Goal: Task Accomplishment & Management: Manage account settings

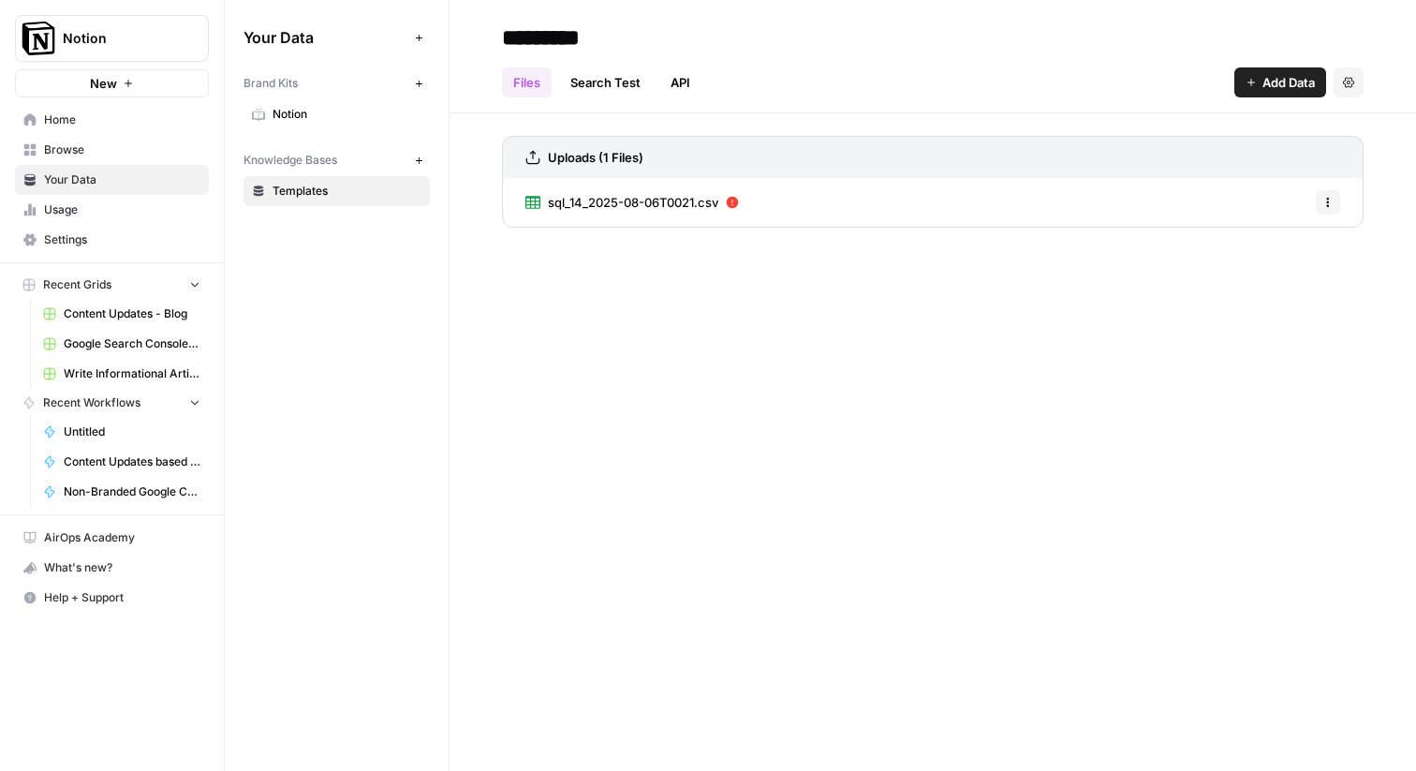
click at [1303, 76] on span "Add Data" at bounding box center [1288, 82] width 52 height 19
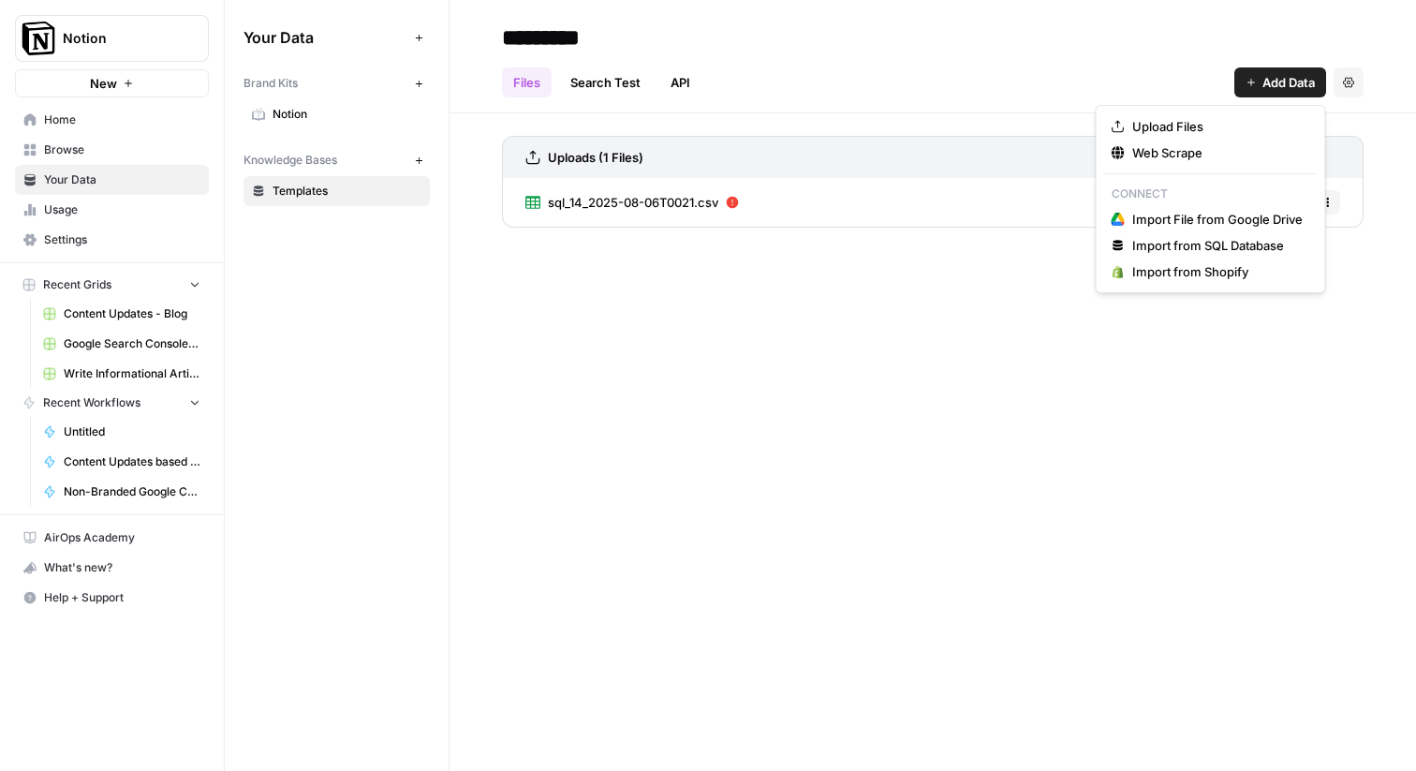
click at [777, 83] on div "Files Search Test API Add Data Settings" at bounding box center [932, 74] width 861 height 45
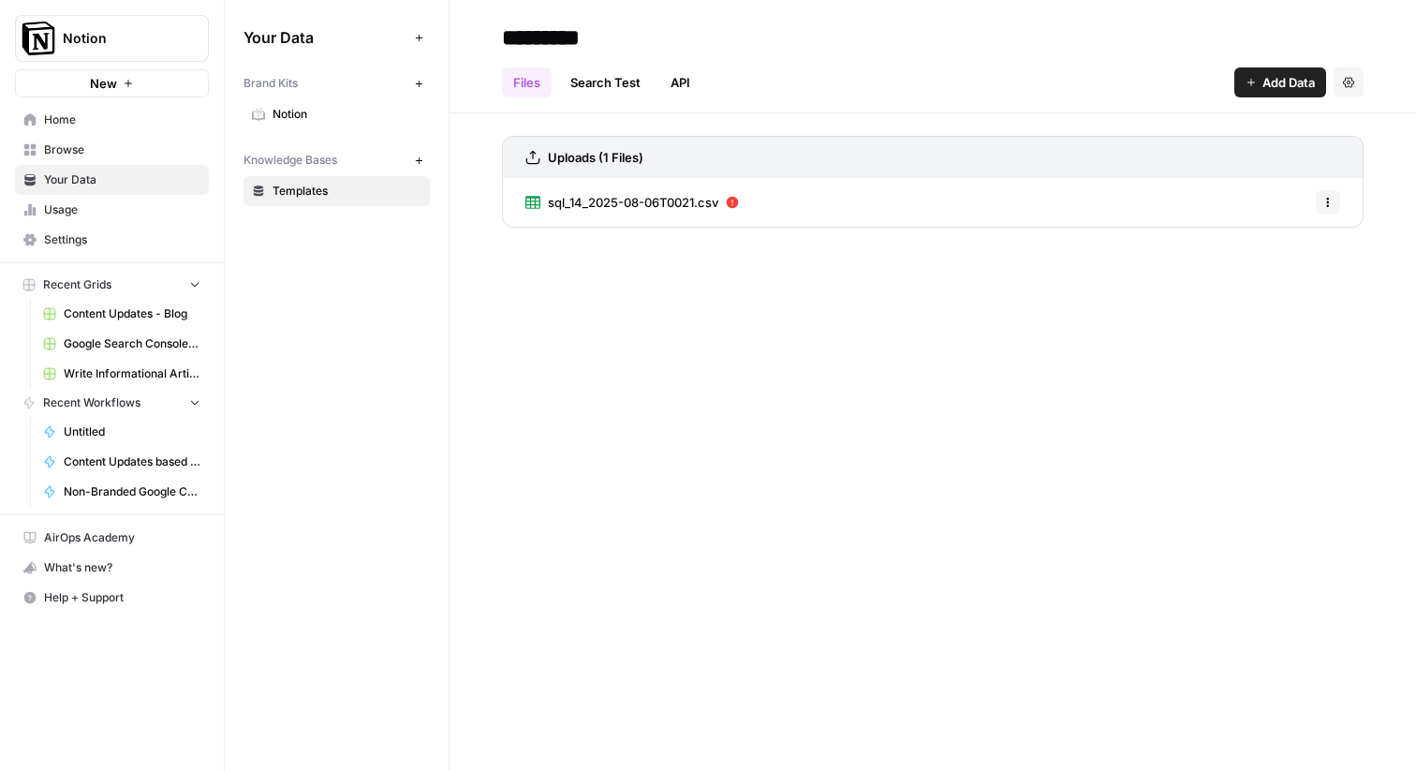
click at [649, 80] on link "Search Test" at bounding box center [605, 82] width 93 height 30
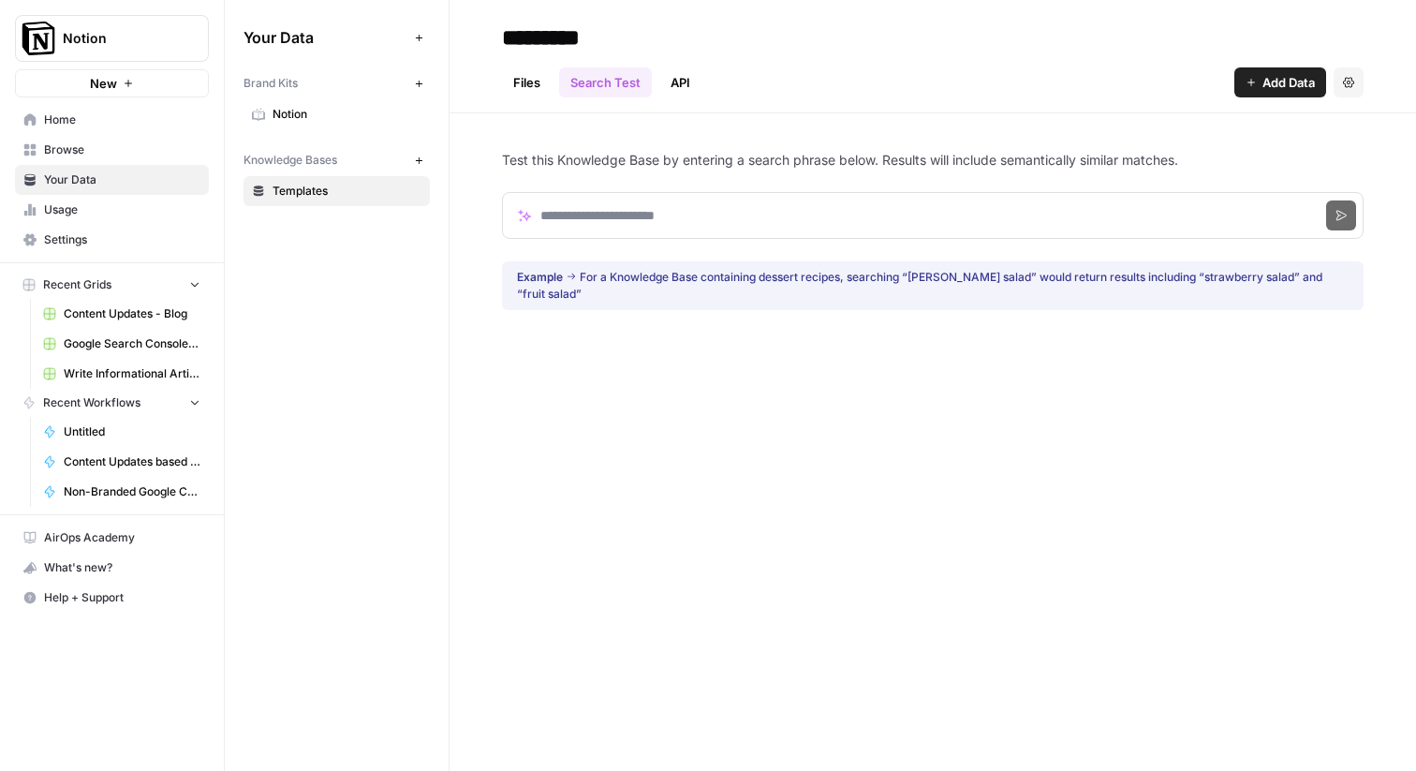
click at [681, 80] on link "API" at bounding box center [680, 82] width 42 height 30
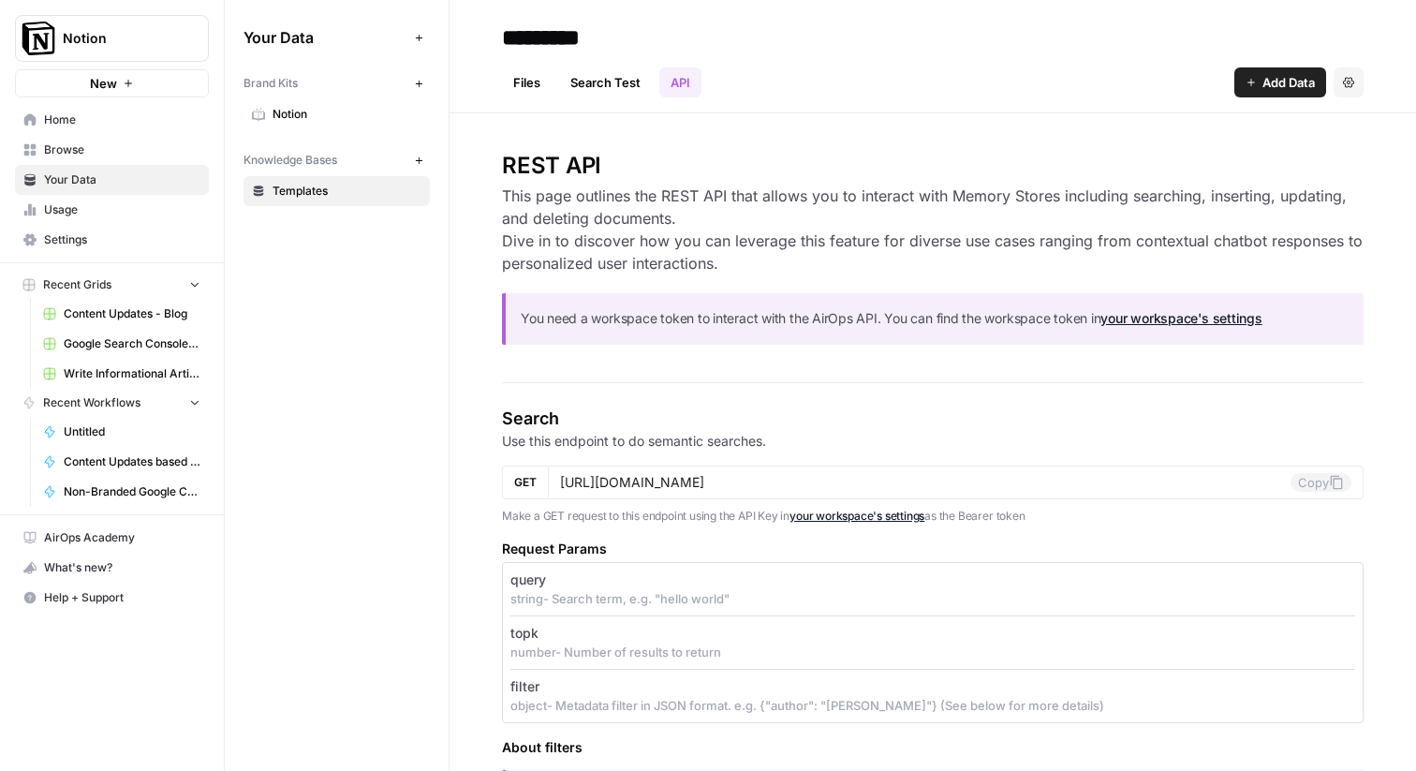
click at [109, 232] on span "Settings" at bounding box center [122, 239] width 156 height 17
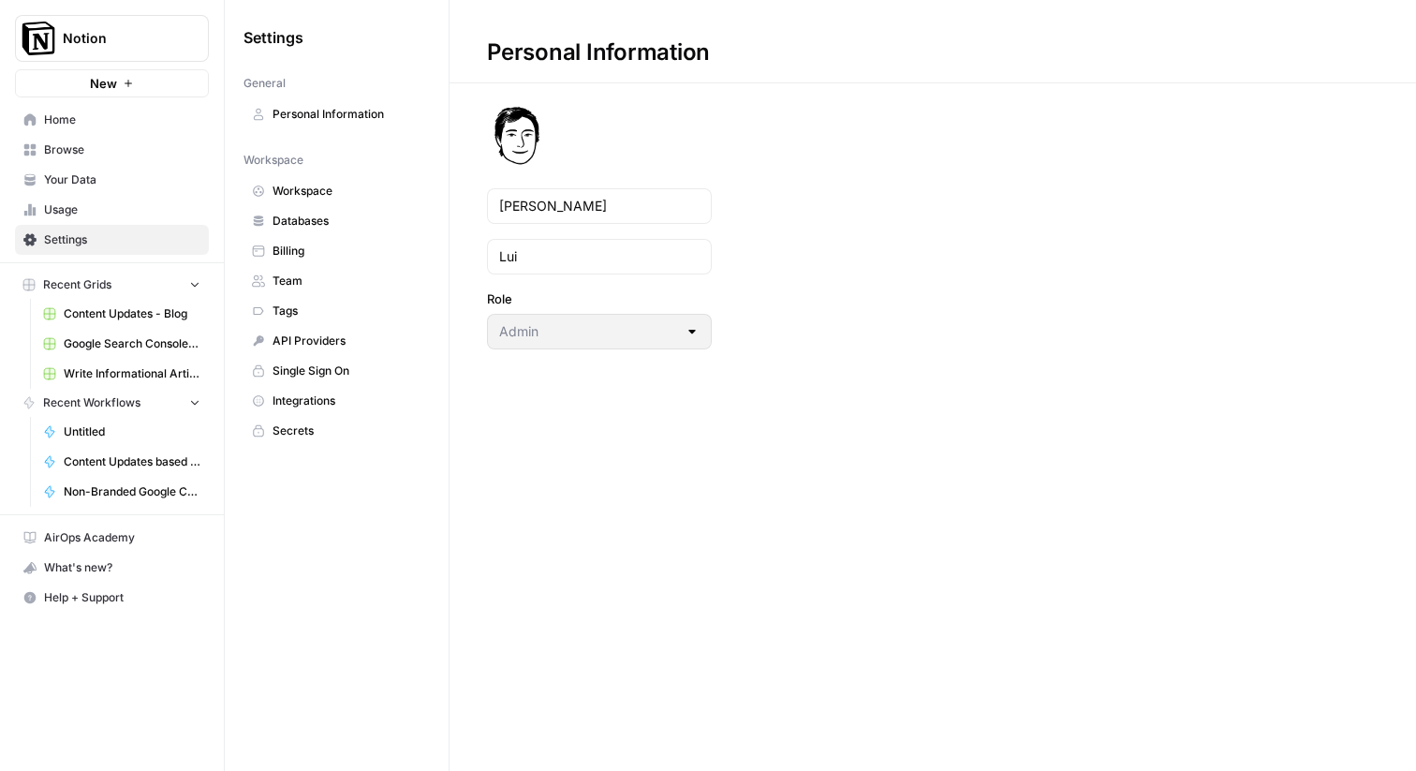
click at [302, 221] on span "Databases" at bounding box center [346, 221] width 149 height 17
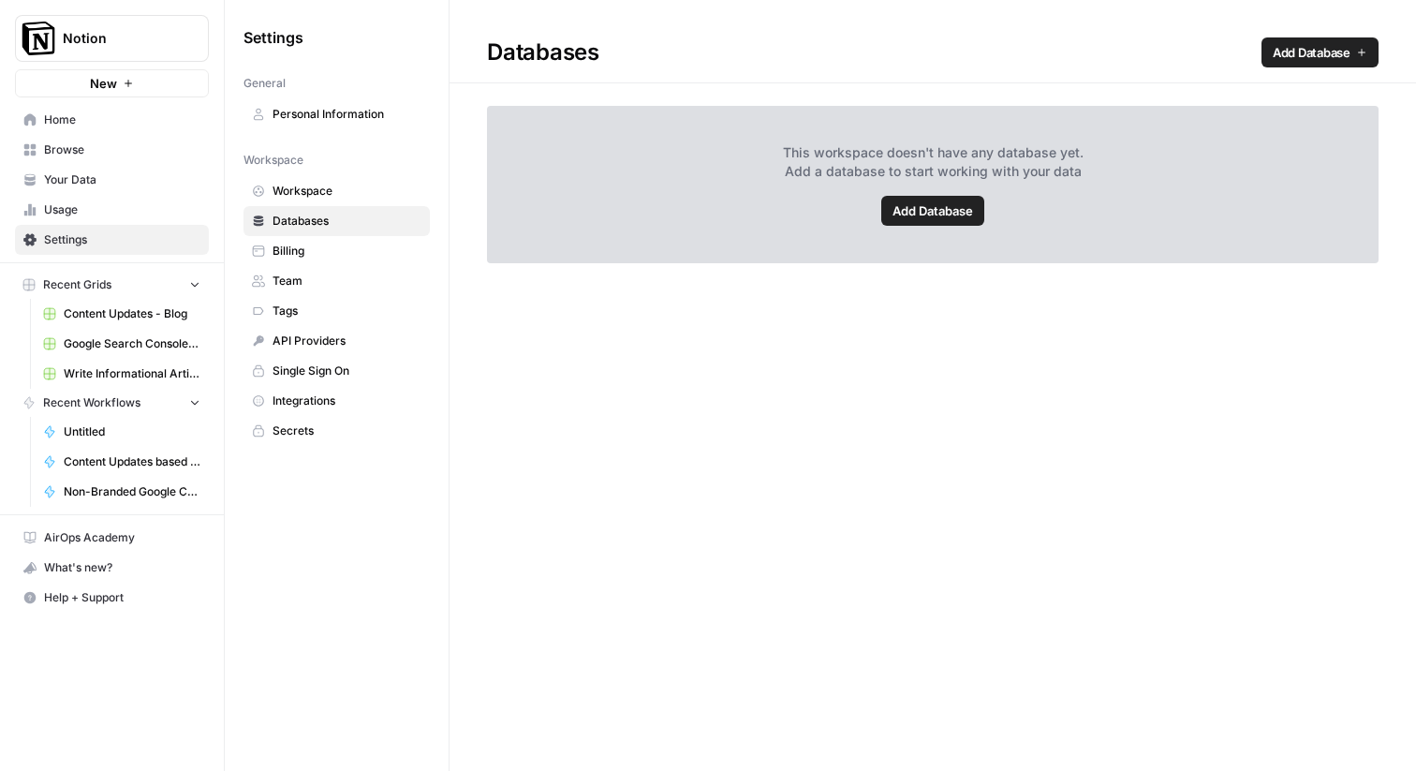
click at [944, 212] on span "Add Database" at bounding box center [932, 210] width 81 height 19
click at [287, 184] on span "Workspace" at bounding box center [346, 191] width 149 height 17
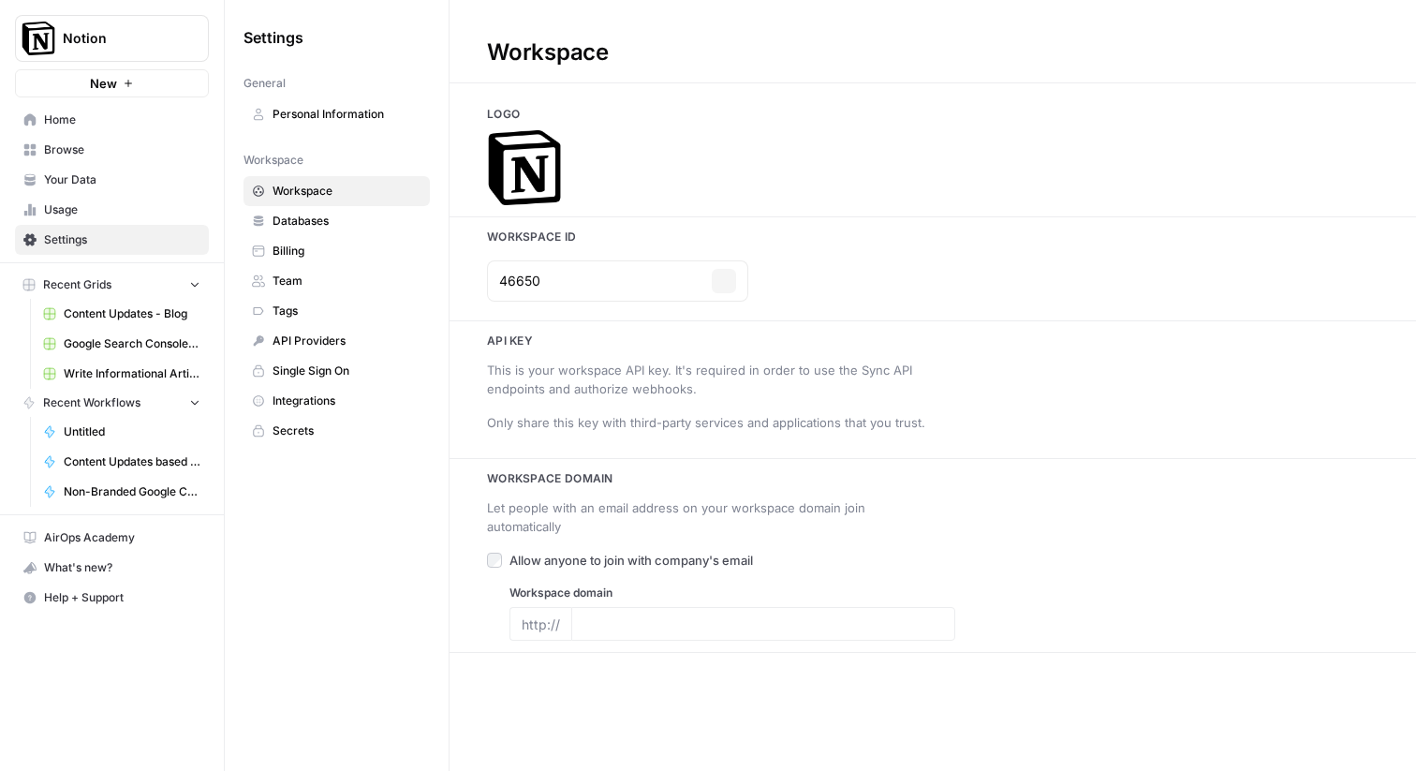
type input "[DOMAIN_NAME]"
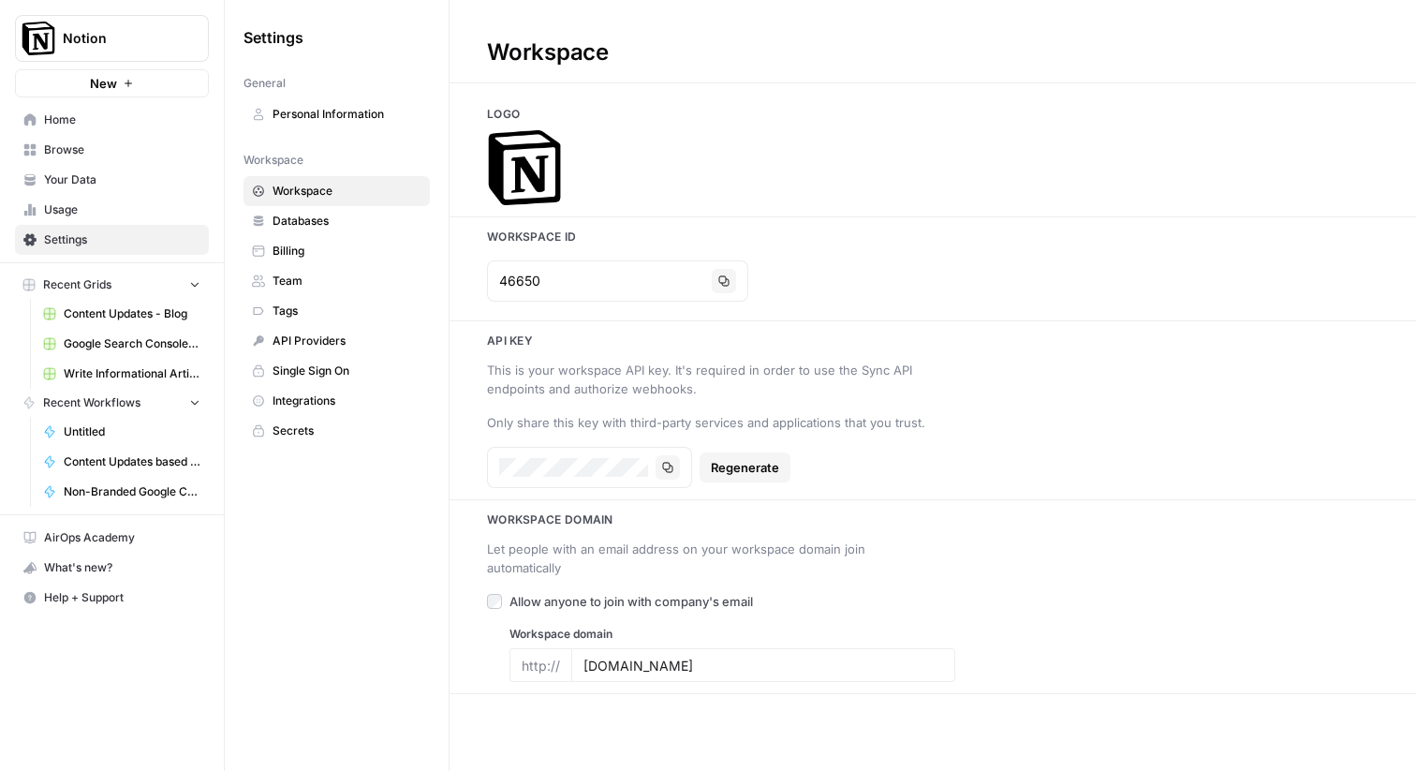
click at [289, 346] on span "API Providers" at bounding box center [346, 340] width 149 height 17
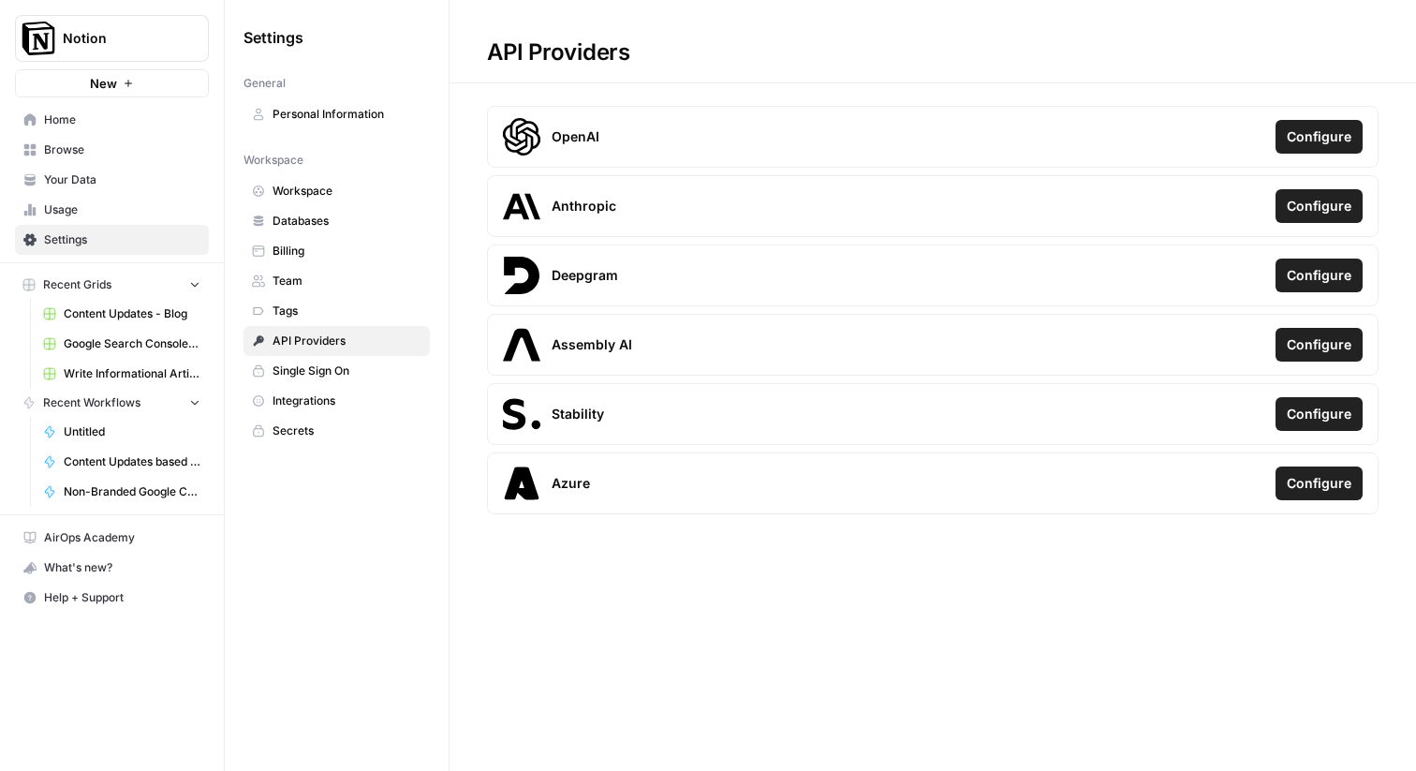
click at [288, 311] on span "Tags" at bounding box center [346, 310] width 149 height 17
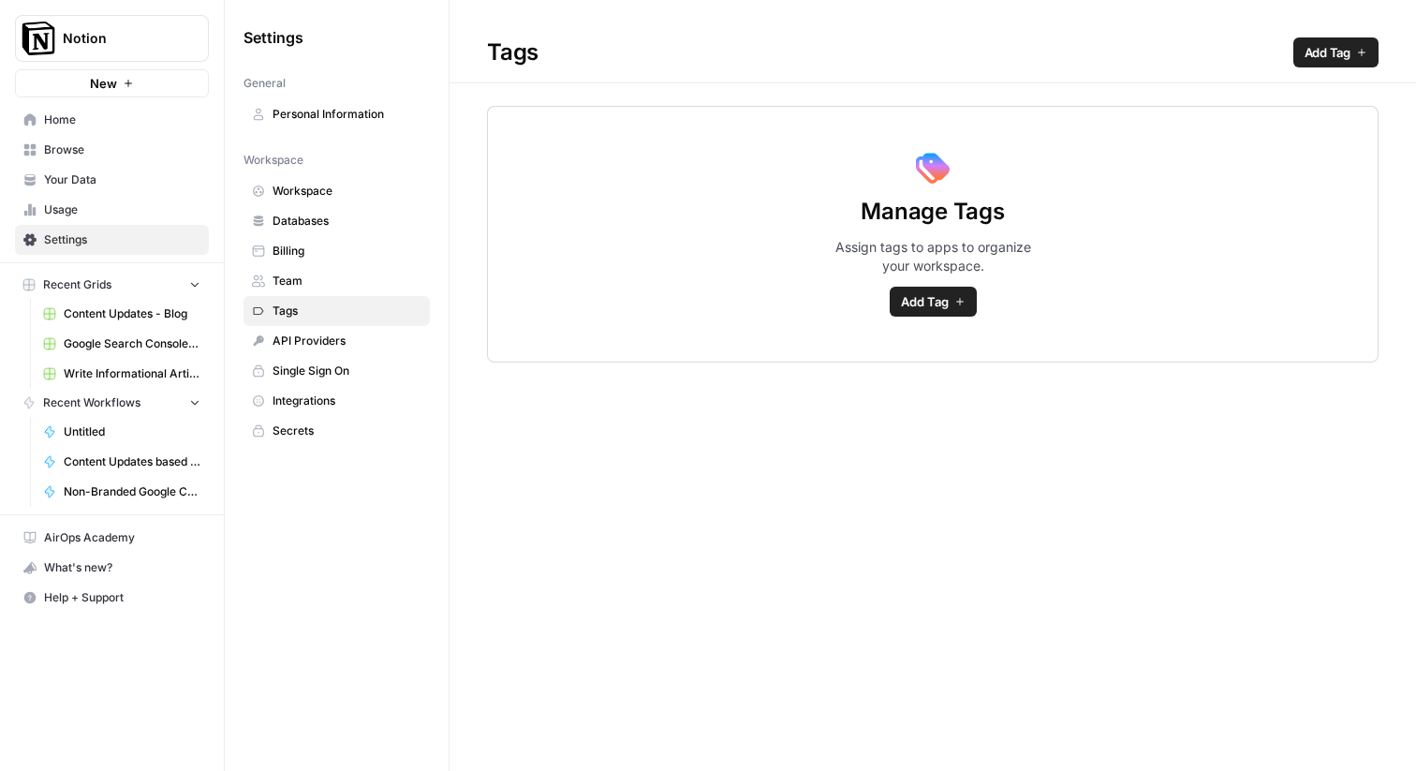
click at [299, 333] on span "API Providers" at bounding box center [346, 340] width 149 height 17
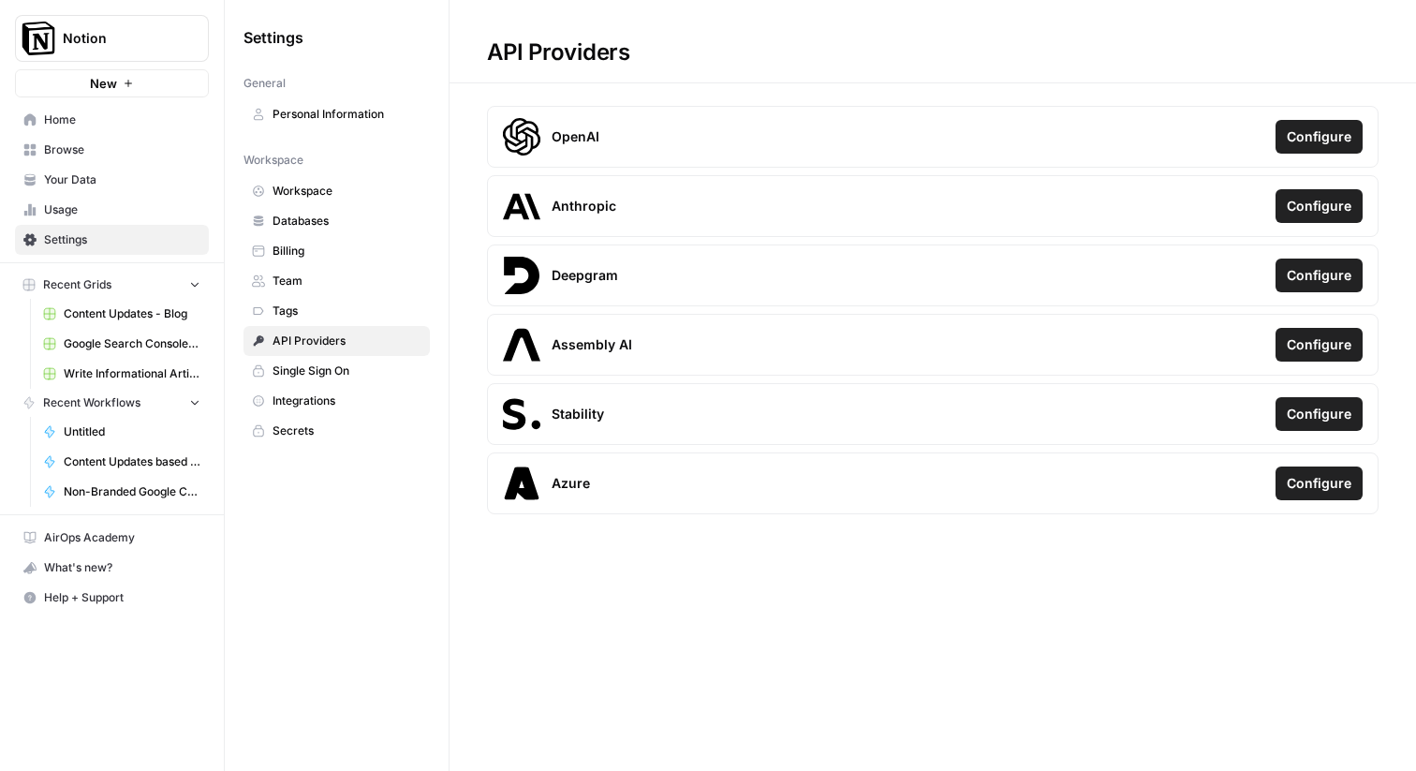
click at [295, 294] on link "Team" at bounding box center [336, 281] width 186 height 30
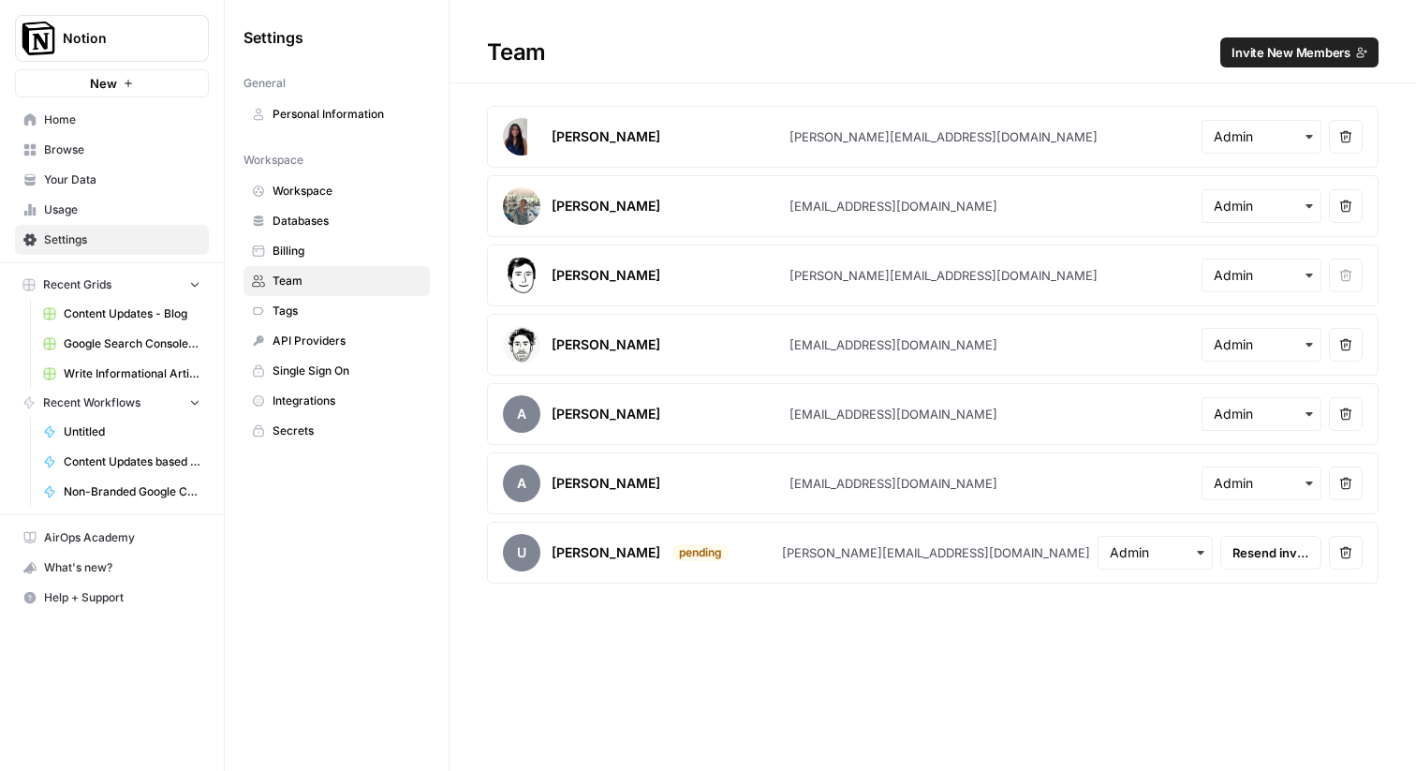
click at [297, 331] on link "API Providers" at bounding box center [336, 341] width 186 height 30
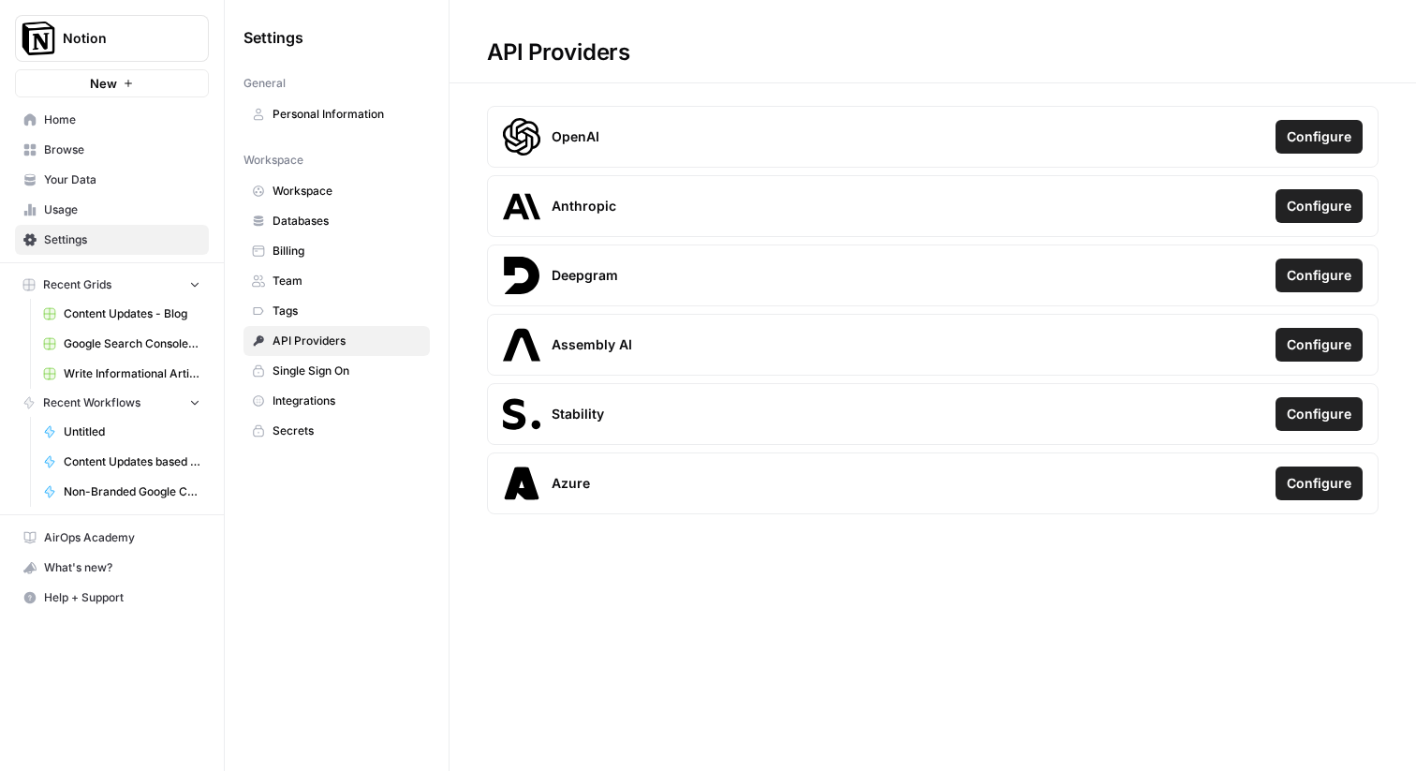
click at [304, 365] on span "Single Sign On" at bounding box center [346, 370] width 149 height 17
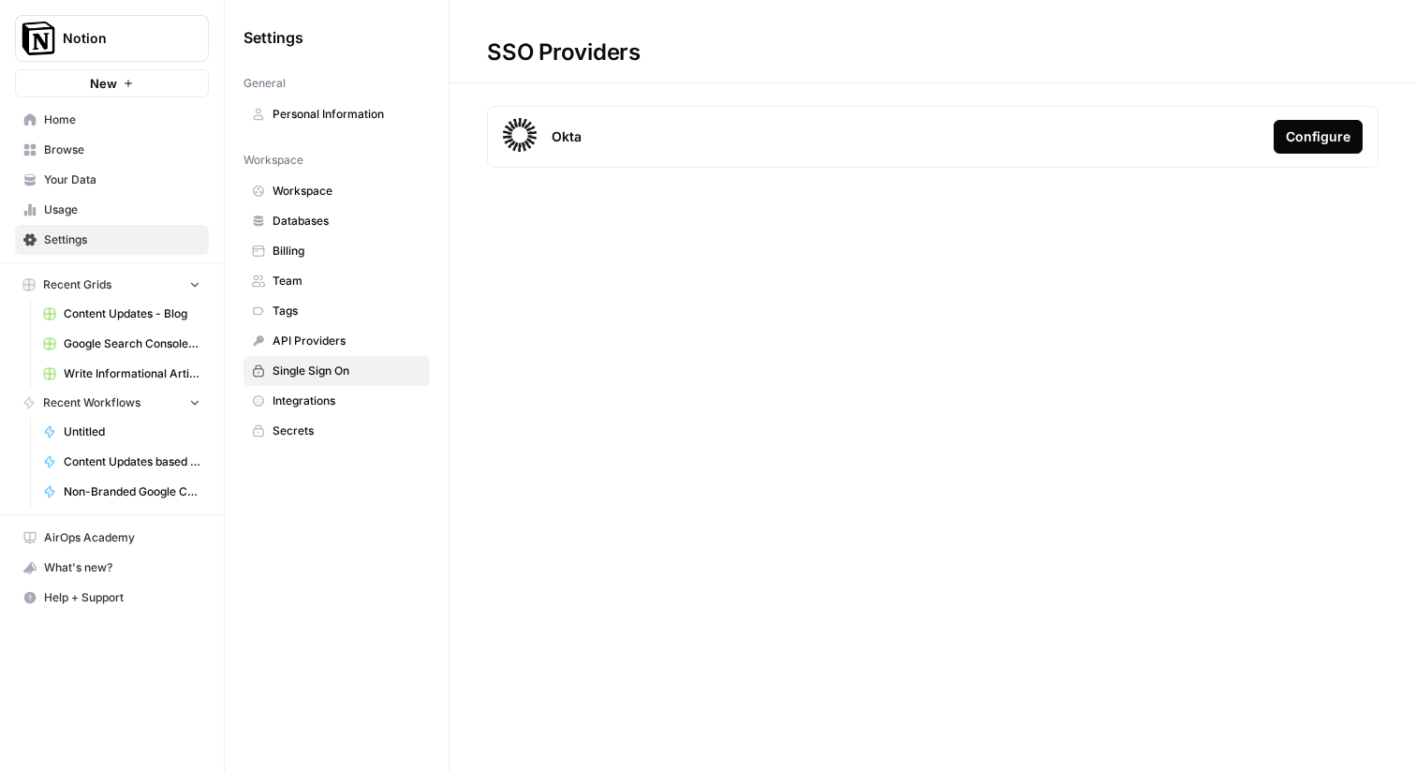
click at [306, 393] on span "Integrations" at bounding box center [346, 400] width 149 height 17
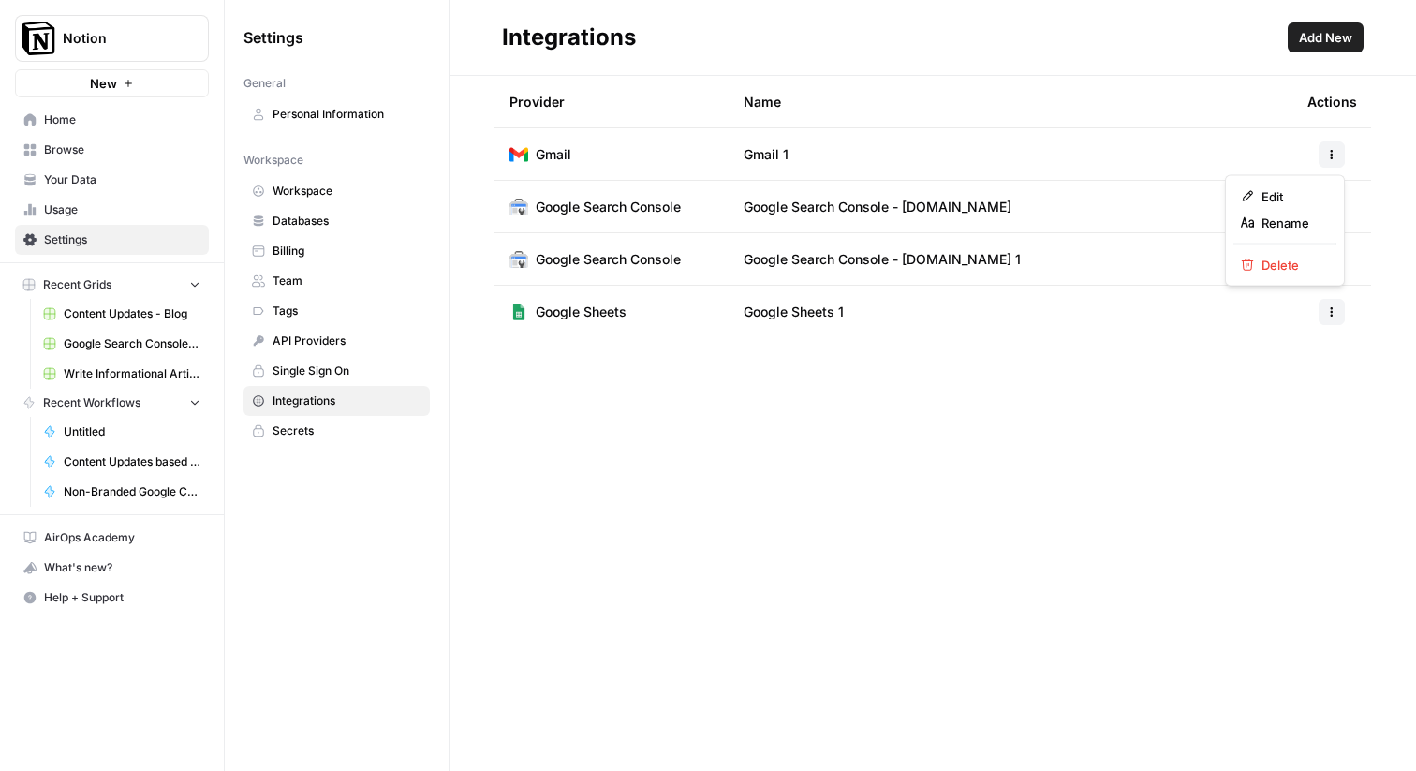
click at [1328, 158] on icon "button" at bounding box center [1331, 154] width 11 height 11
click at [1302, 198] on span "Edit" at bounding box center [1291, 196] width 60 height 19
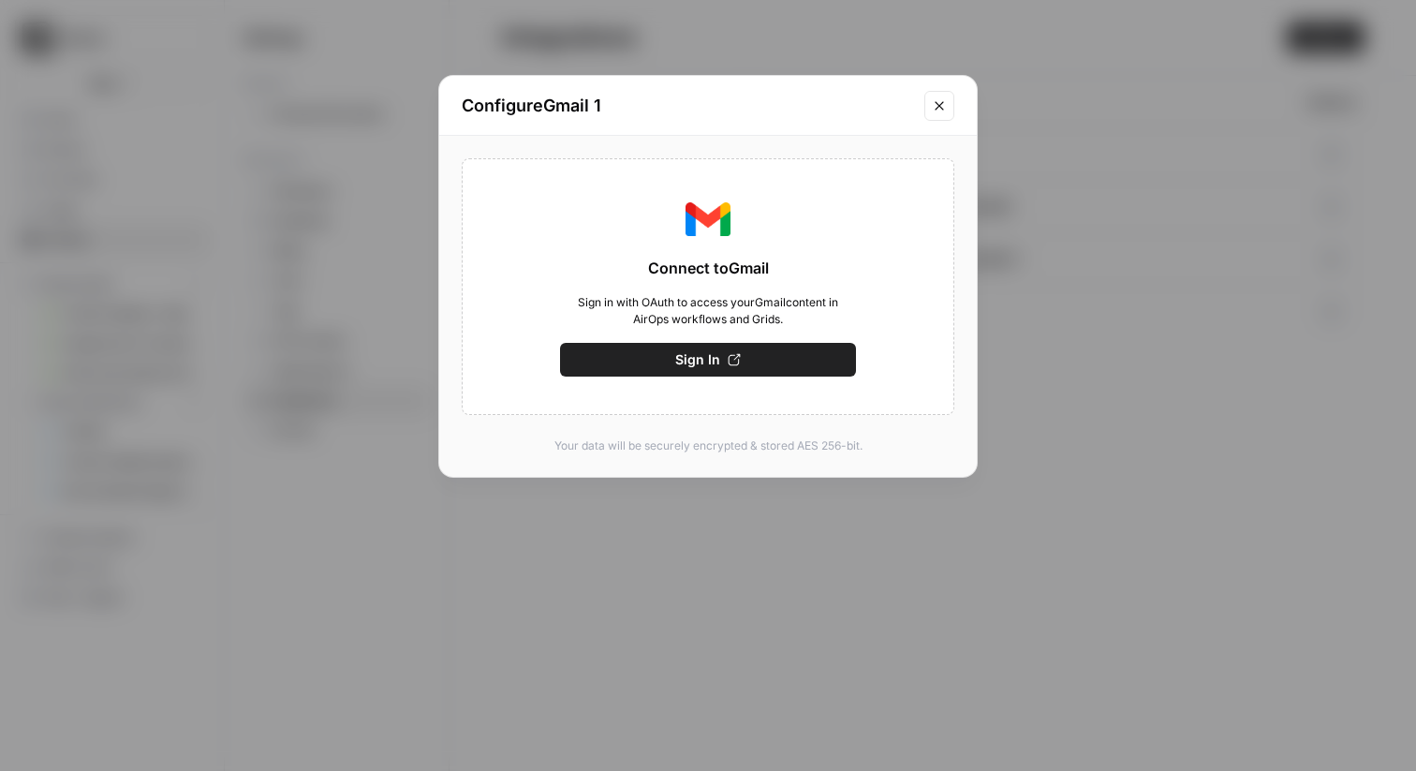
click at [944, 96] on button "Close modal" at bounding box center [939, 106] width 30 height 30
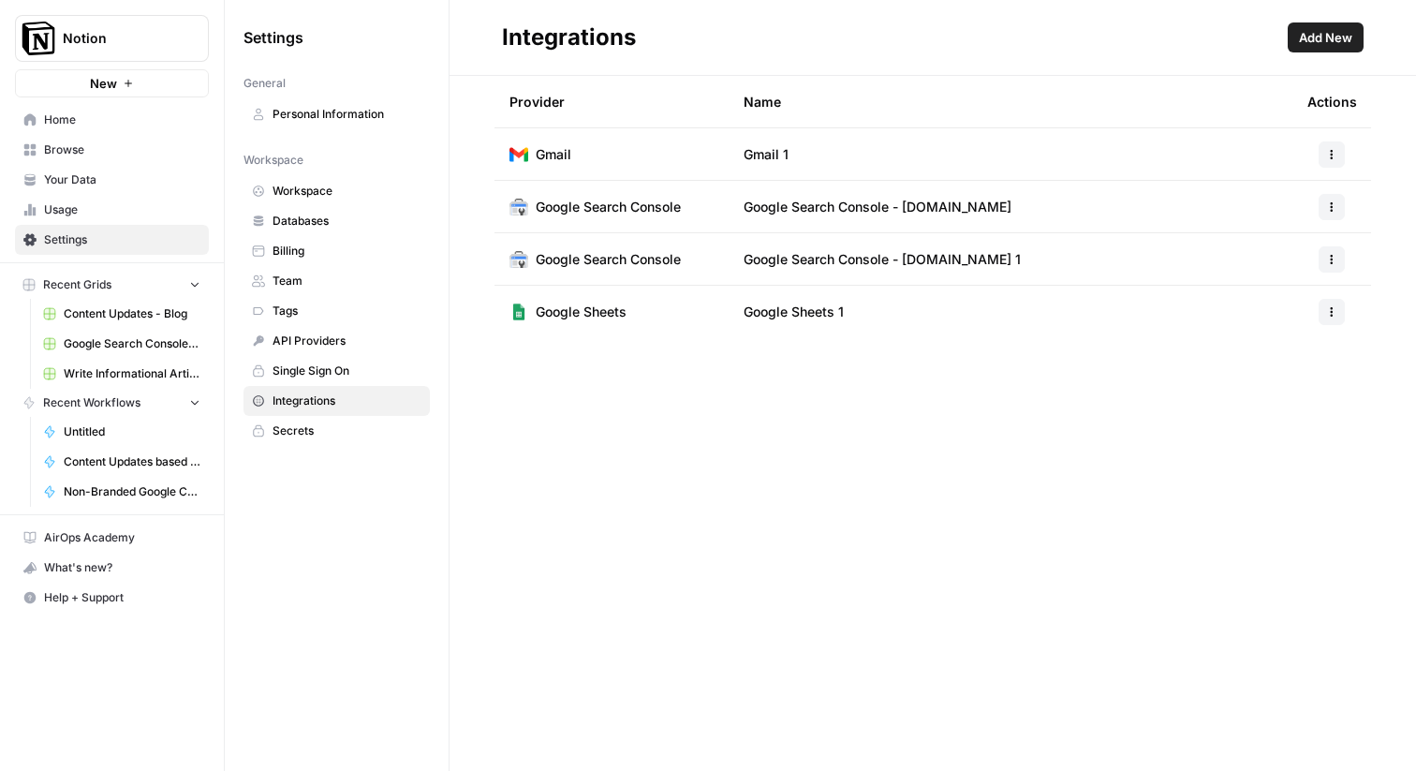
click at [351, 434] on span "Secrets" at bounding box center [346, 430] width 149 height 17
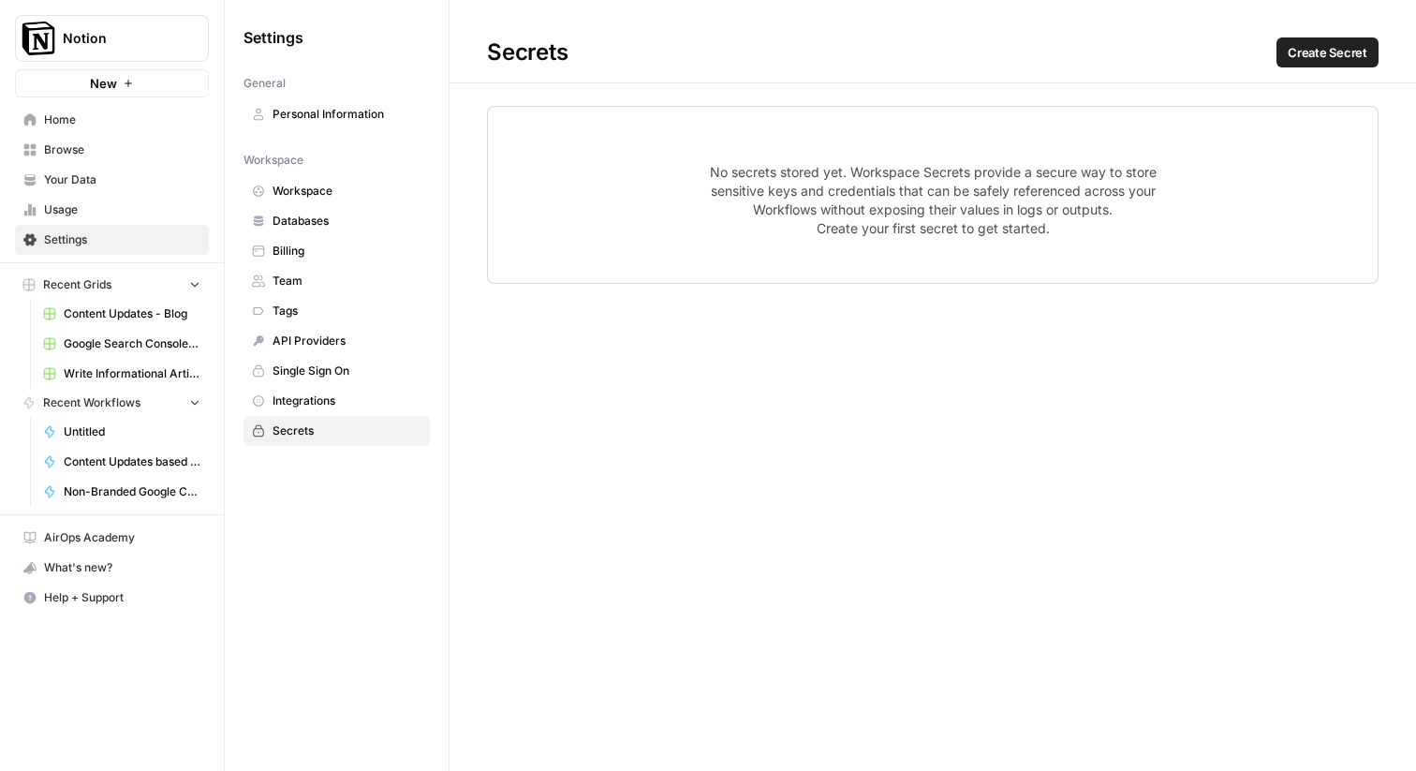
click at [316, 216] on span "Databases" at bounding box center [346, 221] width 149 height 17
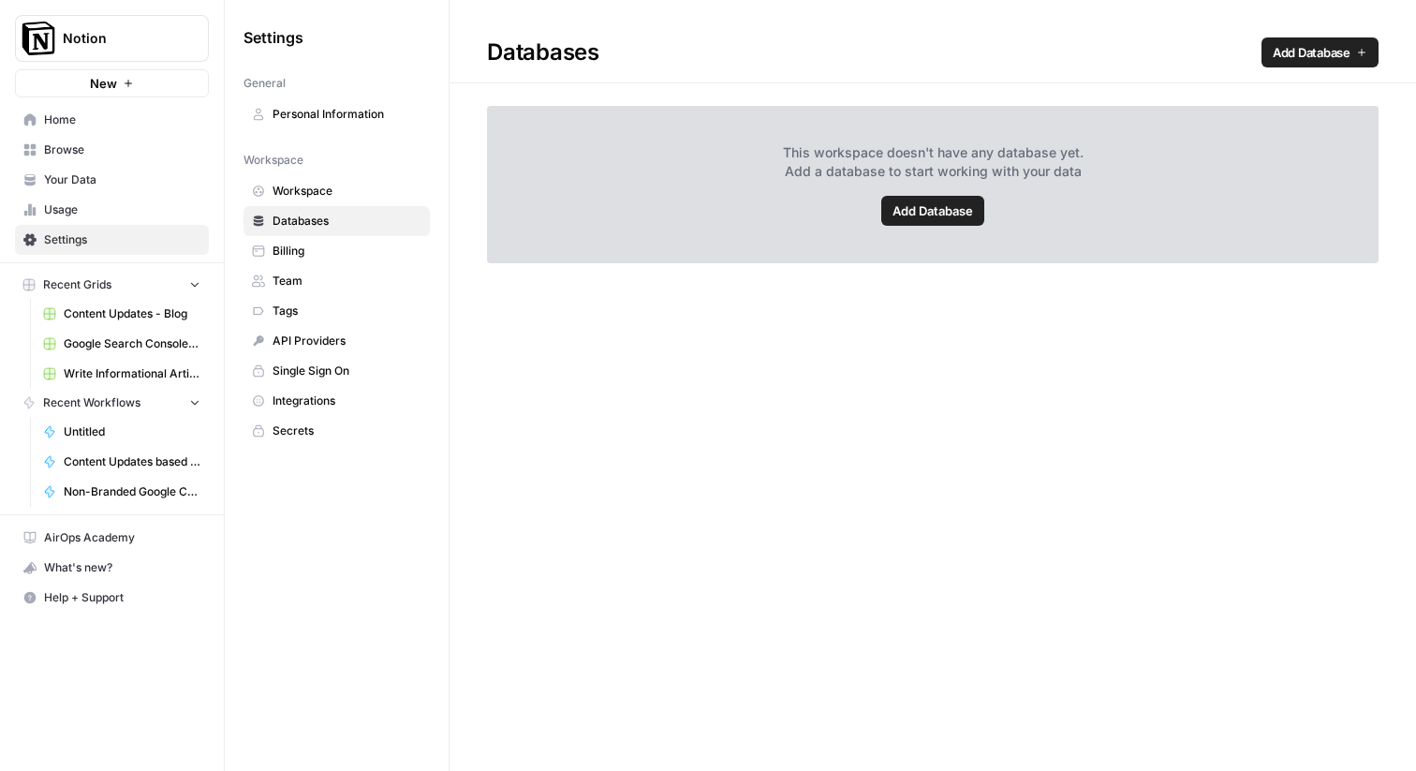
click at [340, 244] on span "Billing" at bounding box center [346, 251] width 149 height 17
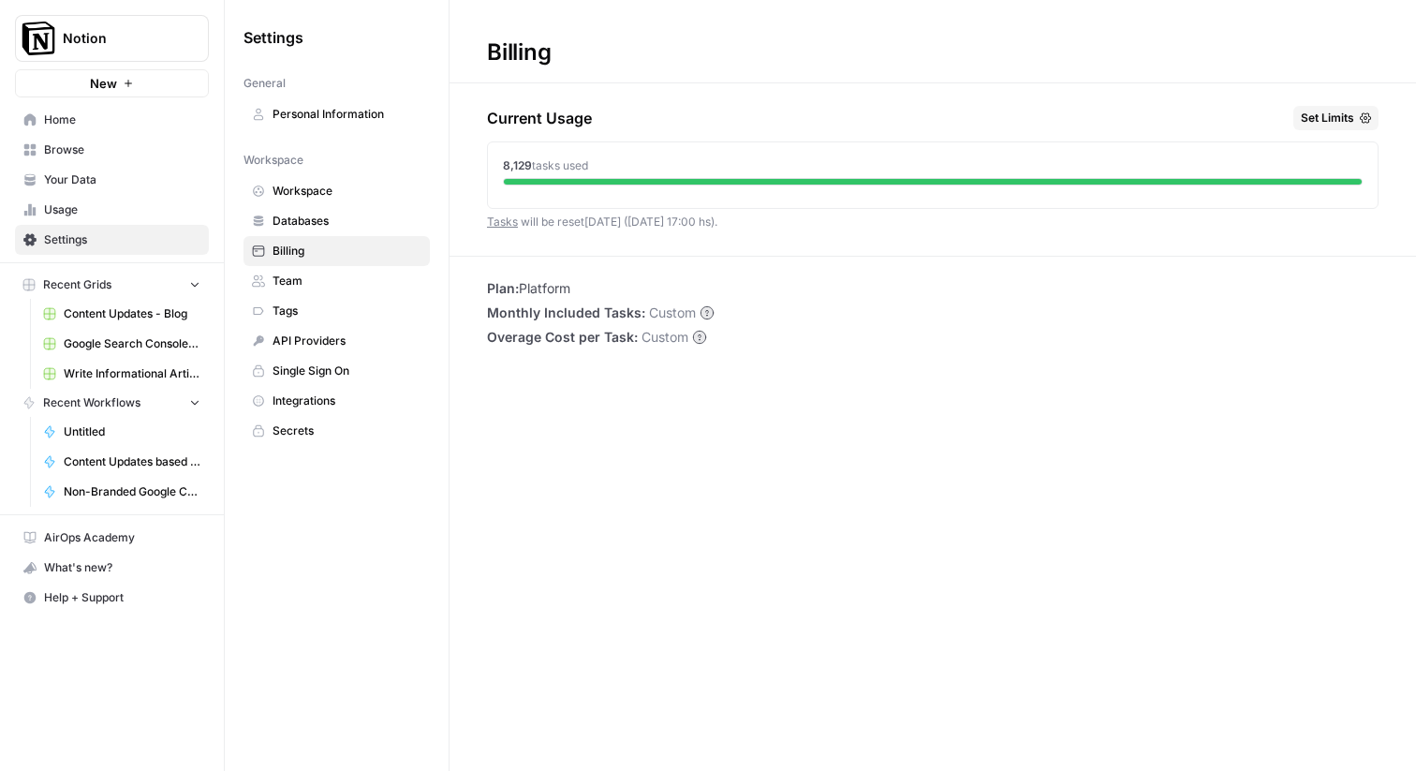
click at [327, 223] on span "Databases" at bounding box center [346, 221] width 149 height 17
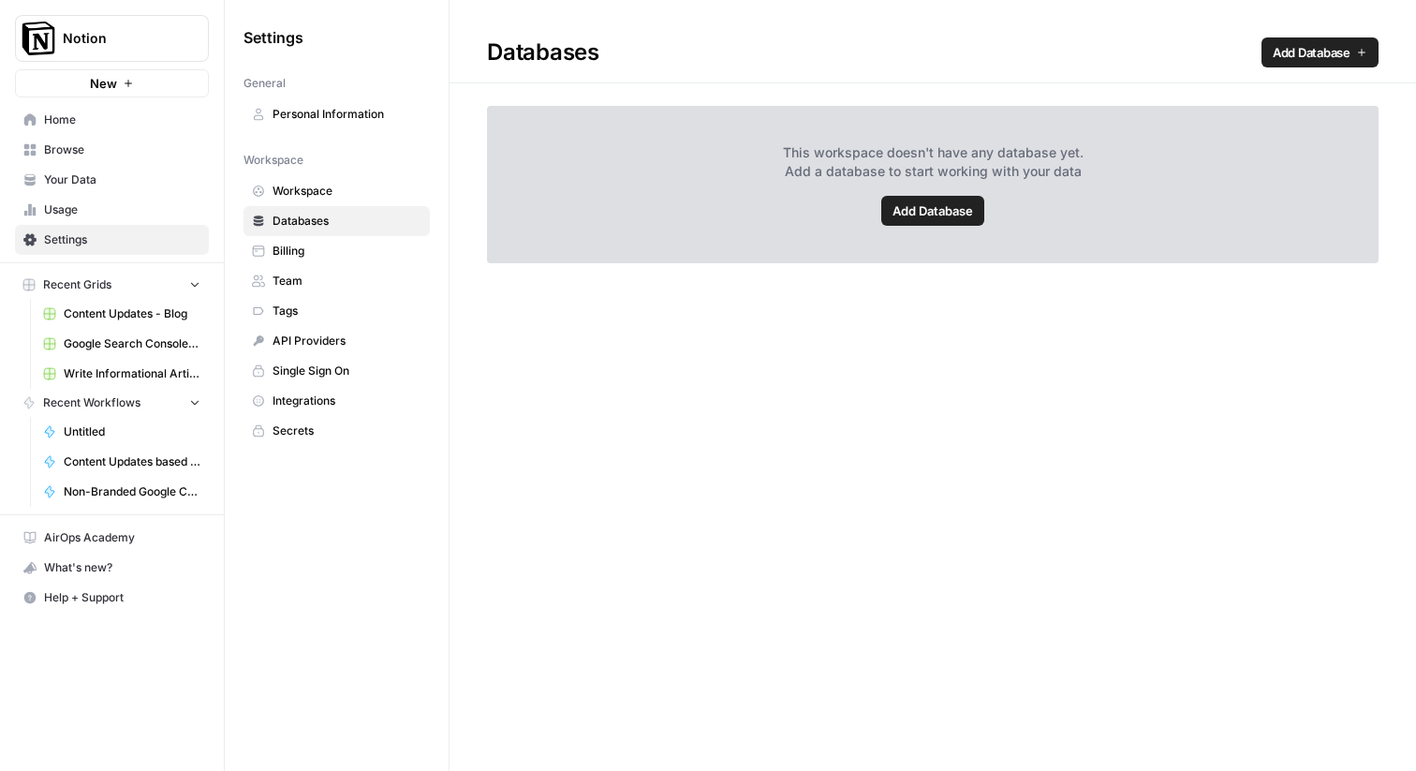
click at [1298, 45] on span "Add Database" at bounding box center [1312, 52] width 78 height 19
click at [170, 184] on span "Your Data" at bounding box center [122, 179] width 156 height 17
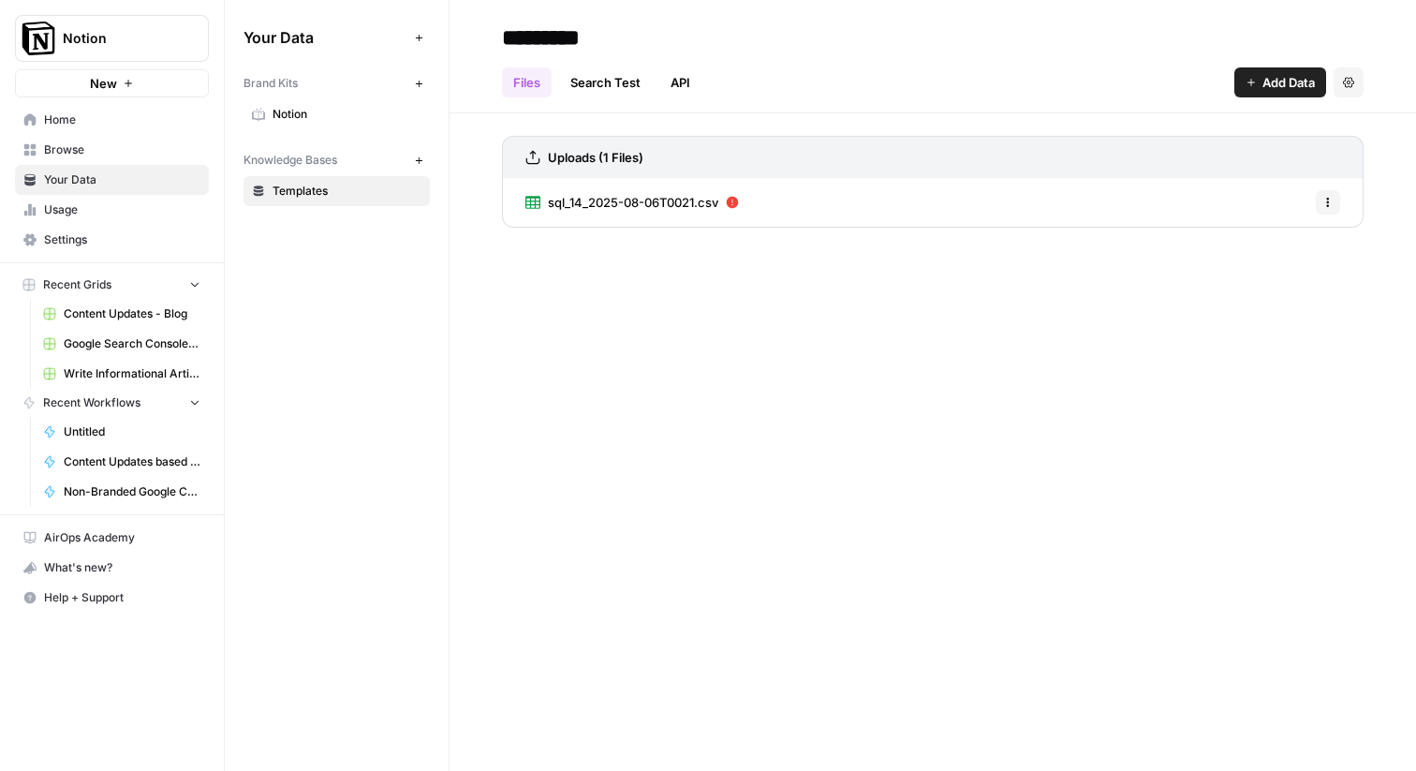
click at [603, 86] on link "Search Test" at bounding box center [605, 82] width 93 height 30
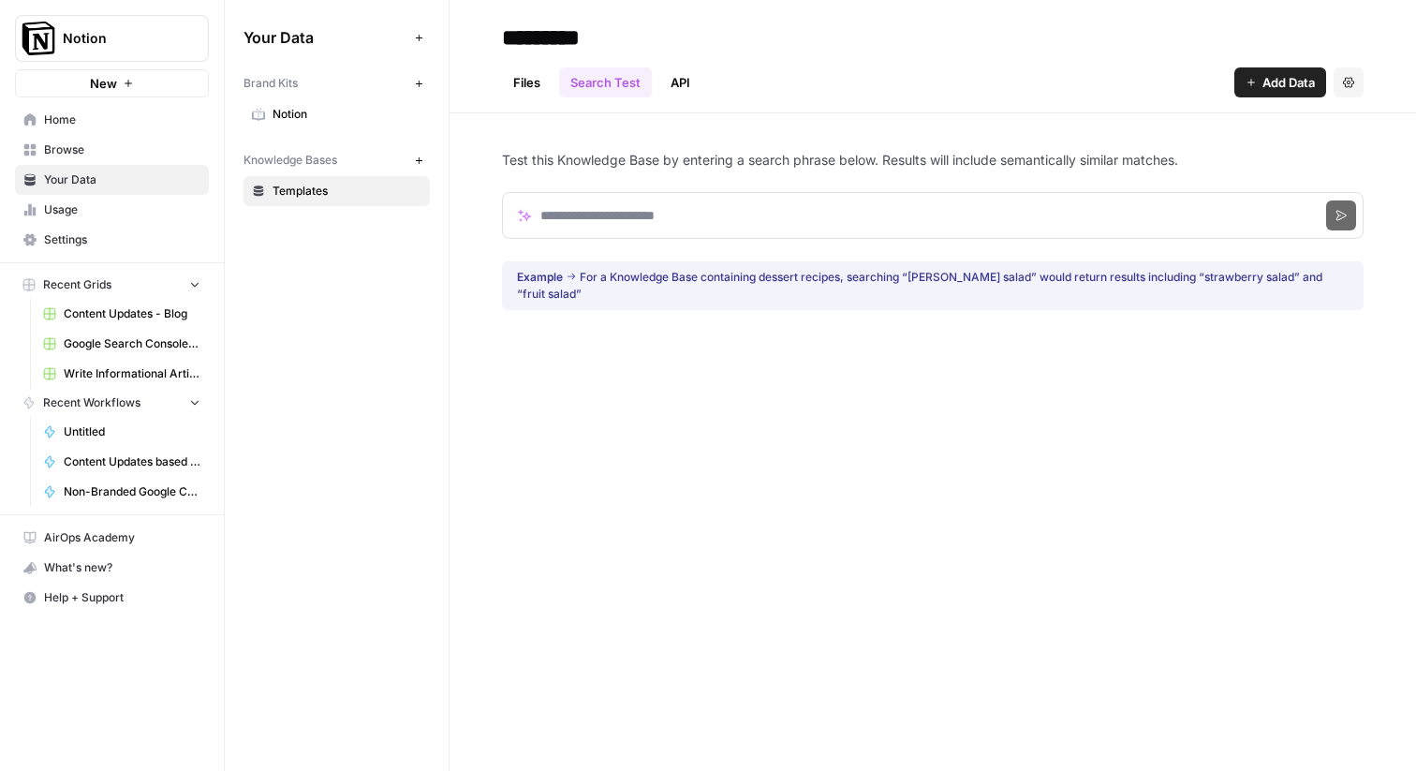
click at [676, 84] on link "API" at bounding box center [680, 82] width 42 height 30
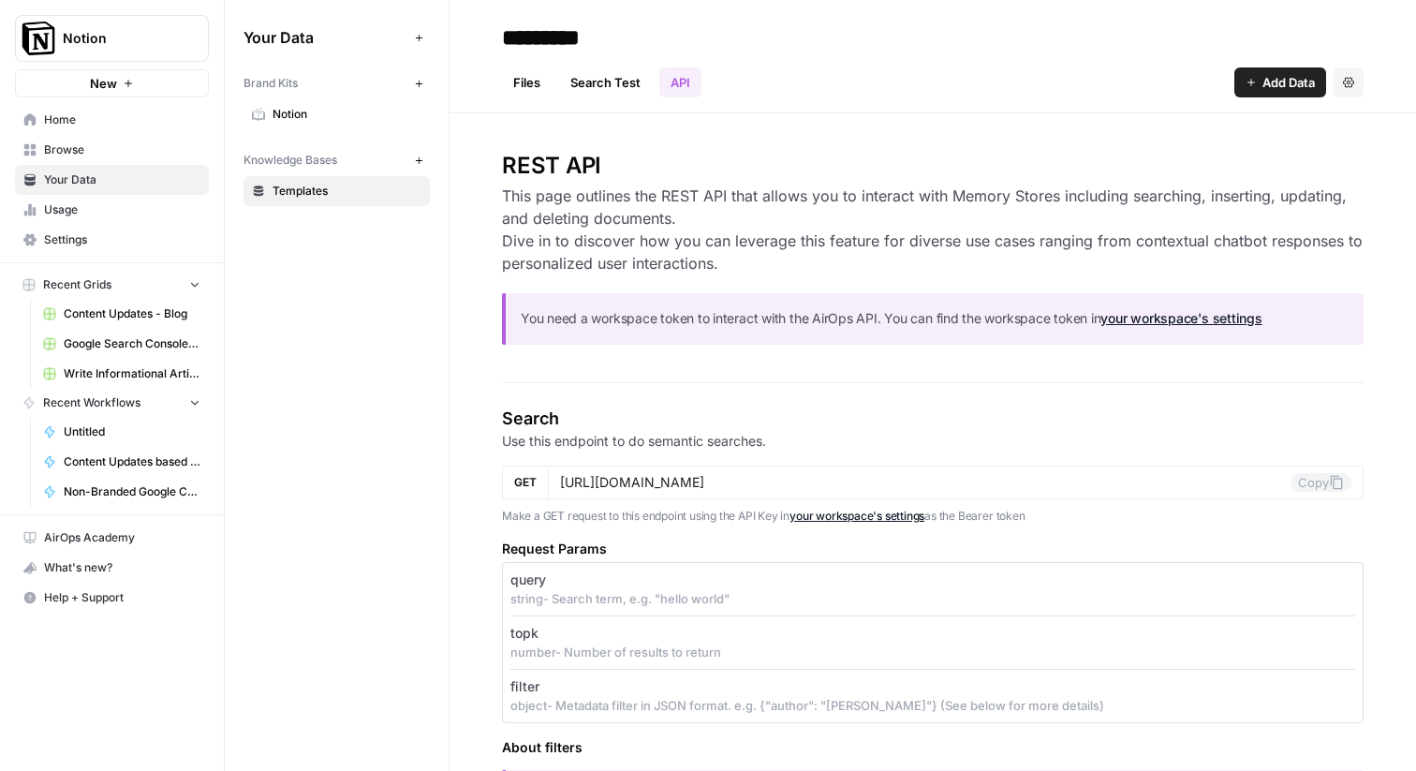
click at [97, 232] on span "Settings" at bounding box center [122, 239] width 156 height 17
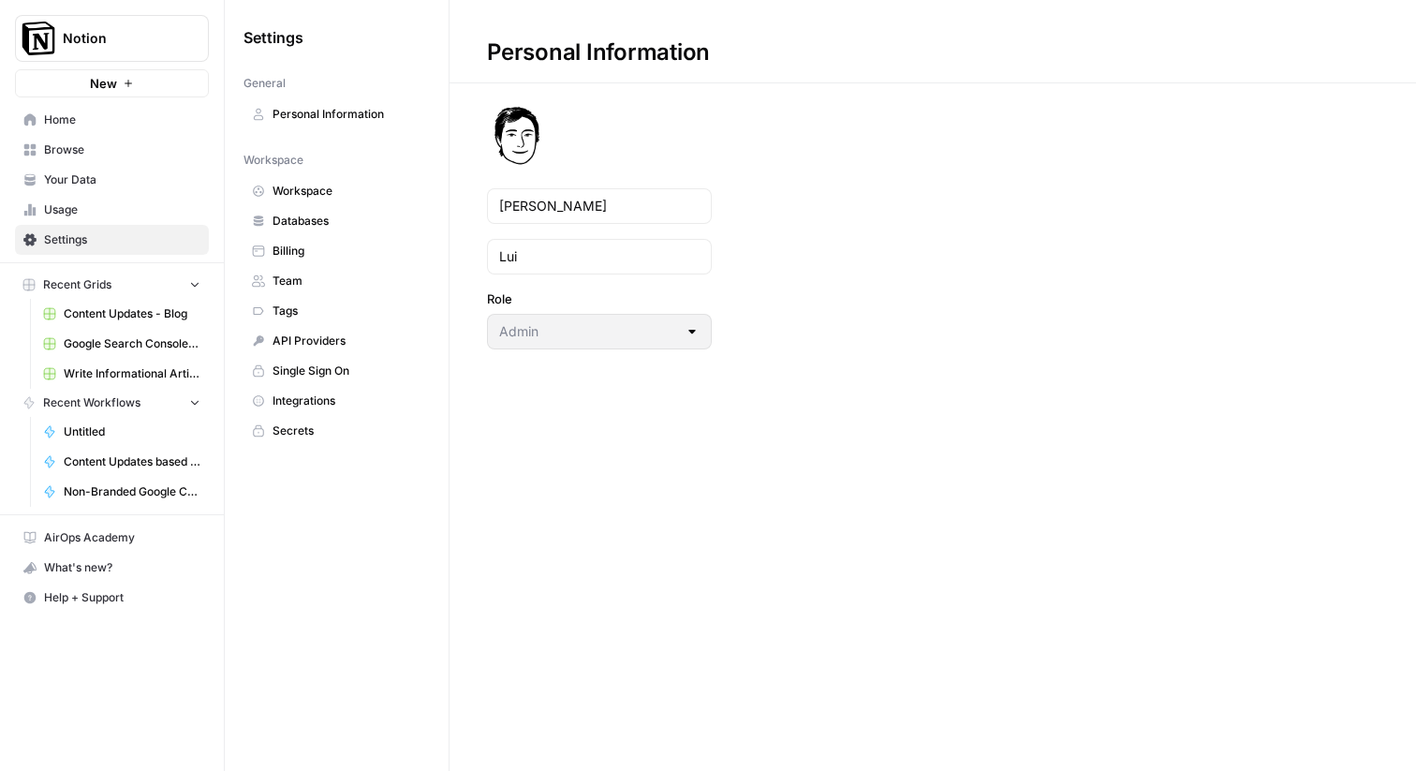
click at [304, 344] on span "API Providers" at bounding box center [346, 340] width 149 height 17
